Goal: Complete application form

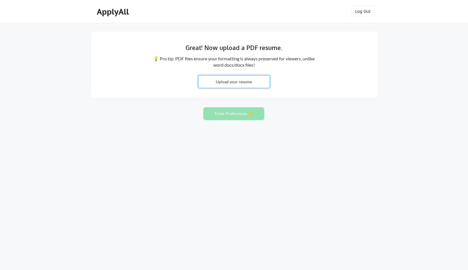
click at [240, 79] on input "file" at bounding box center [233, 82] width 71 height 12
type input "C:\fakepath\skundala-resume-2025.pdf"
click at [226, 113] on button "Enter Preferences 👉" at bounding box center [233, 113] width 61 height 13
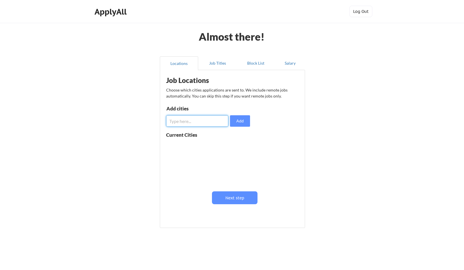
click at [215, 119] on input "input" at bounding box center [197, 120] width 62 height 11
type input "[GEOGRAPHIC_DATA], [GEOGRAPHIC_DATA]"
click at [242, 121] on button "Add" at bounding box center [240, 120] width 20 height 11
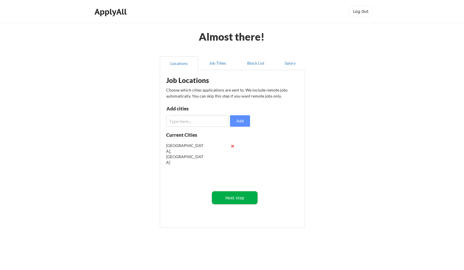
click at [239, 200] on button "Next step" at bounding box center [235, 198] width 46 height 13
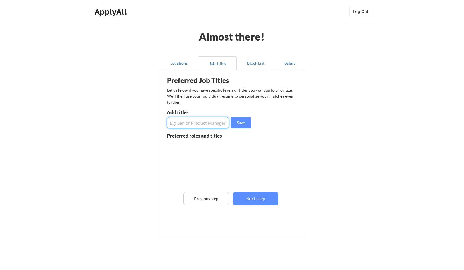
click at [216, 125] on input "input" at bounding box center [198, 122] width 62 height 11
type input "Senior Software Engineer"
click at [244, 123] on button "Save" at bounding box center [241, 122] width 20 height 11
click at [208, 124] on input "input" at bounding box center [198, 122] width 62 height 11
type input "Full Stack Engineer"
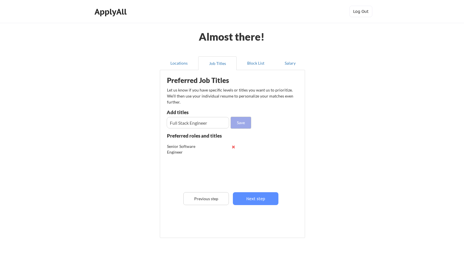
click at [242, 122] on button "Save" at bounding box center [241, 122] width 20 height 11
click at [218, 124] on input "input" at bounding box center [198, 122] width 62 height 11
type input "Frontend Developer"
click at [241, 122] on button "Save" at bounding box center [241, 122] width 20 height 11
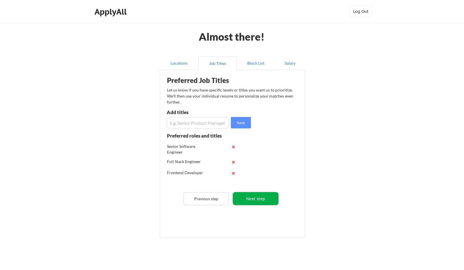
click at [257, 198] on button "Next step" at bounding box center [256, 198] width 46 height 13
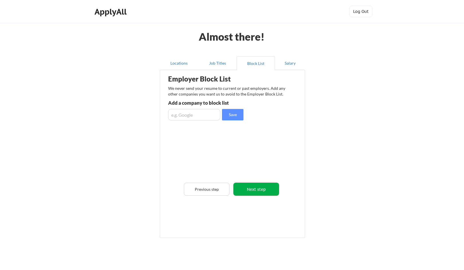
click at [258, 189] on button "Next step" at bounding box center [256, 189] width 46 height 13
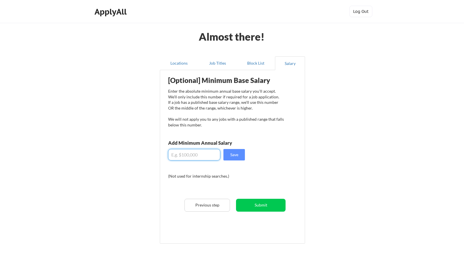
click at [210, 153] on input "input" at bounding box center [194, 154] width 52 height 11
type input "$150,000"
click at [235, 155] on button "Save" at bounding box center [233, 154] width 21 height 11
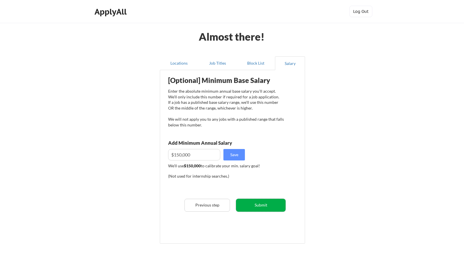
click at [265, 204] on button "Submit" at bounding box center [261, 205] width 50 height 13
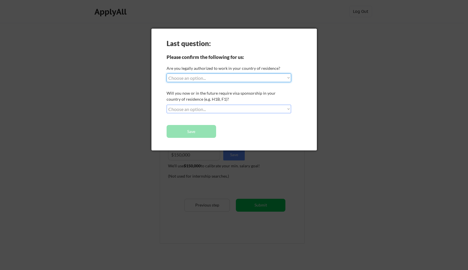
click at [289, 78] on select "Choose an option... Yes, I am a US Citizen Yes, I am a Canadian Citizen Yes, I …" at bounding box center [229, 78] width 125 height 9
select select ""yes__i_am_a_us_citizen""
click at [167, 74] on select "Choose an option... Yes, I am a US Citizen Yes, I am a Canadian Citizen Yes, I …" at bounding box center [229, 78] width 125 height 9
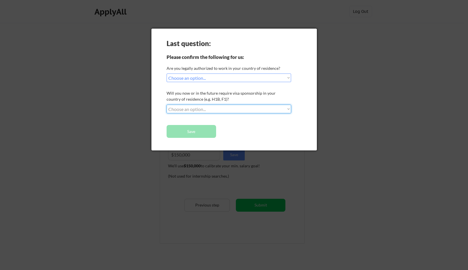
click at [274, 111] on select "Choose an option... No, I will not need sponsorship Yes, I will need sponsorship" at bounding box center [229, 109] width 125 height 9
select select ""no__i_will_not_need_sponsorship""
click at [167, 105] on select "Choose an option... No, I will not need sponsorship Yes, I will need sponsorship" at bounding box center [229, 109] width 125 height 9
click at [206, 131] on button "Save" at bounding box center [192, 131] width 50 height 13
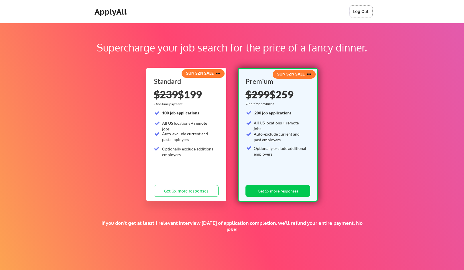
click at [362, 11] on button "Log Out" at bounding box center [360, 11] width 23 height 11
